Goal: Navigation & Orientation: Find specific page/section

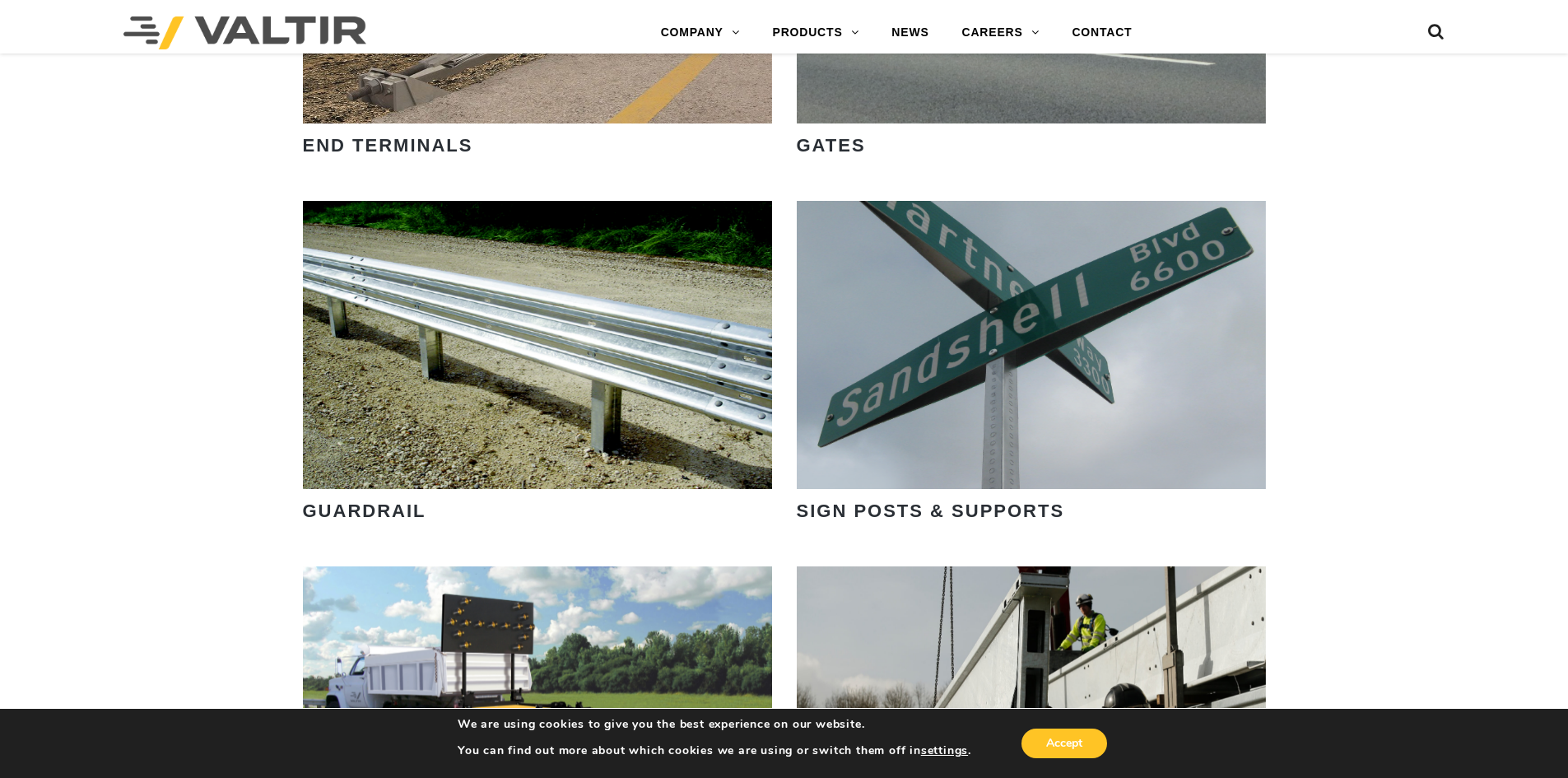
scroll to position [1647, 0]
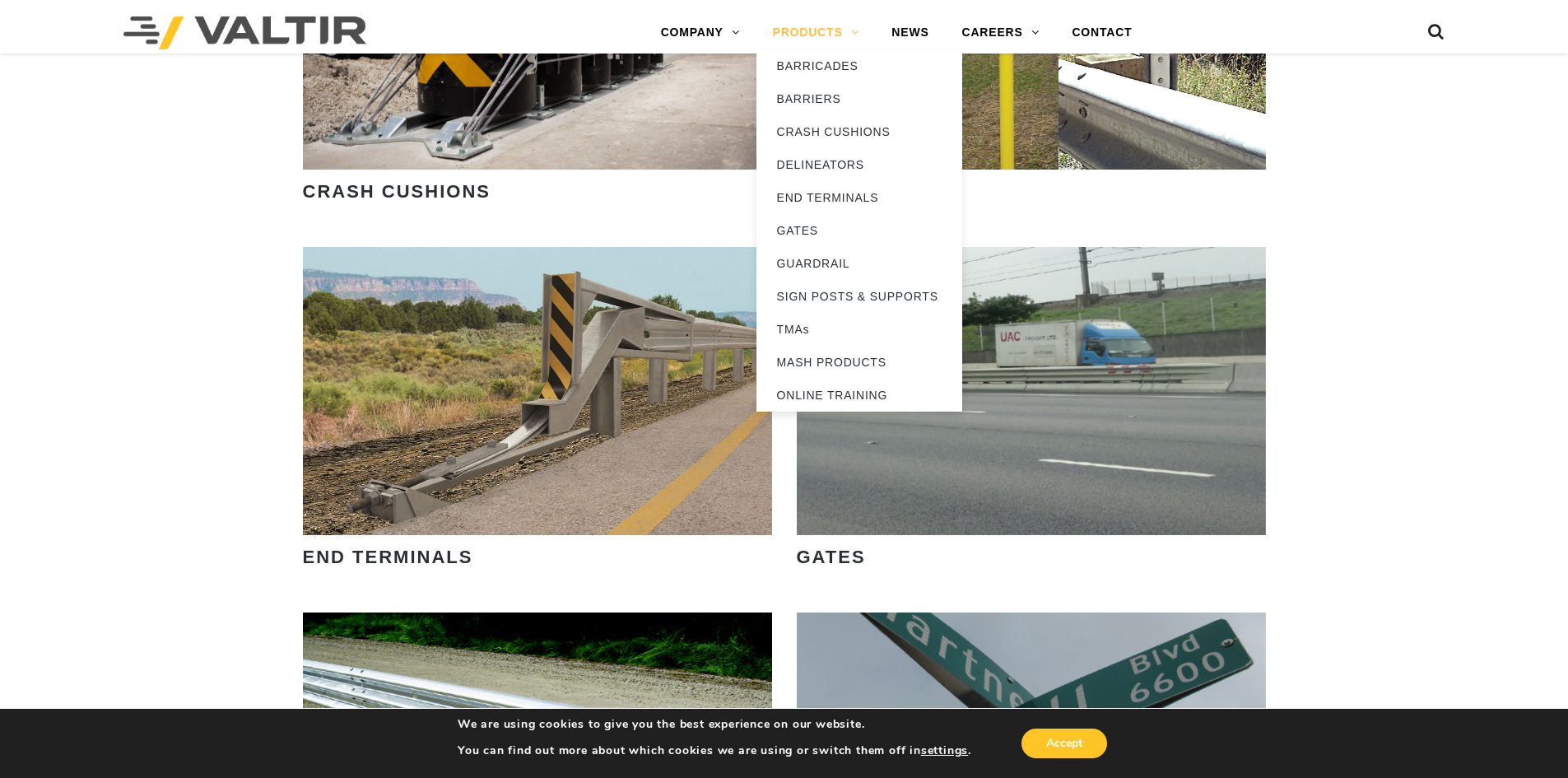
click at [782, 34] on link "PRODUCTS" at bounding box center [816, 33] width 119 height 33
